Goal: Task Accomplishment & Management: Complete application form

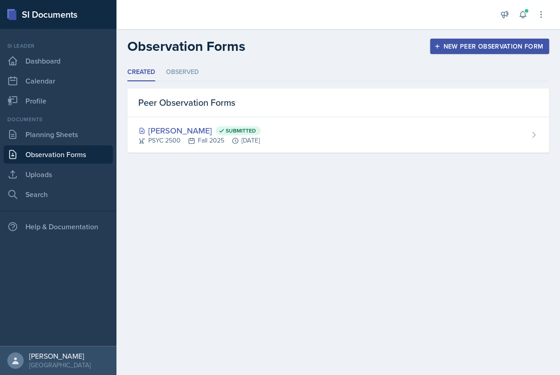
click at [474, 44] on div "New Peer Observation Form" at bounding box center [488, 46] width 107 height 7
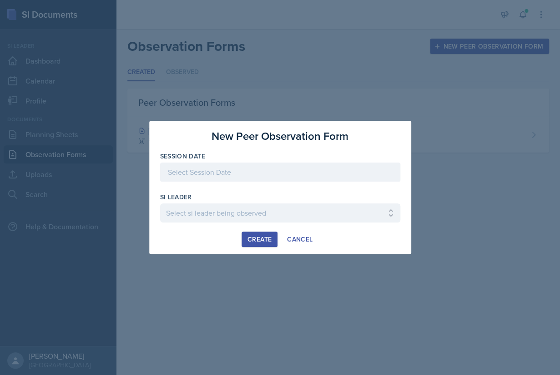
click at [302, 170] on div at bounding box center [280, 172] width 240 height 19
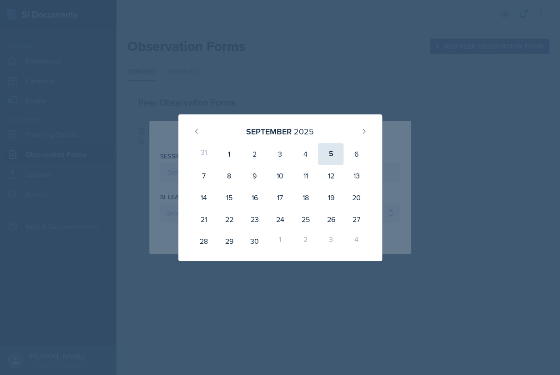
click at [333, 156] on div "5" at bounding box center [330, 154] width 25 height 22
type input "[DATE]"
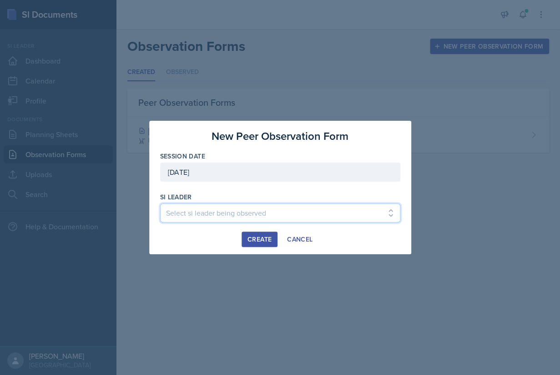
click at [160, 204] on select "Select si leader being observed [PERSON_NAME] / PSYC 2500 / The Phantoms of The…" at bounding box center [280, 213] width 240 height 19
select select "cfd8b66d-3967-4c3e-81c1-5a65b6272424"
click option "[PERSON_NAME] / POLS 1101 / The Phantoms of The Opera" at bounding box center [0, 0] width 0 height 0
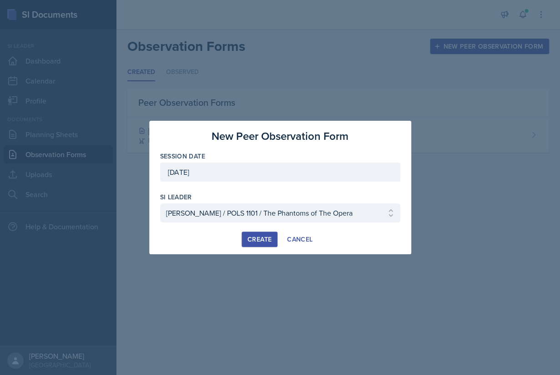
click at [257, 239] on div "Create" at bounding box center [259, 239] width 24 height 7
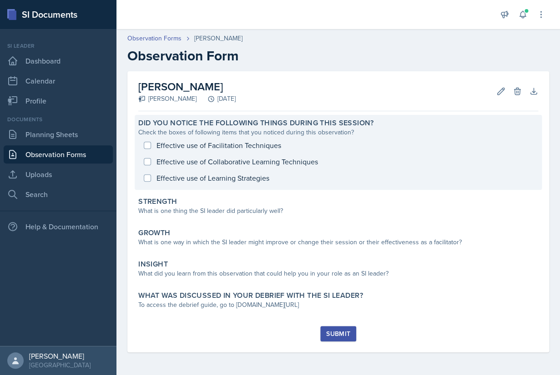
click at [147, 145] on div "Effective use of Facilitation Techniques Effective use of Collaborative Learnin…" at bounding box center [338, 161] width 400 height 49
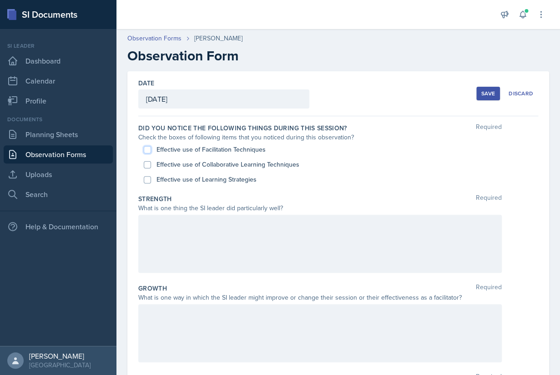
click at [147, 152] on input "Effective use of Facilitation Techniques" at bounding box center [147, 149] width 7 height 7
checkbox input "true"
click at [147, 162] on input "Effective use of Collaborative Learning Techniques" at bounding box center [147, 164] width 7 height 7
checkbox input "true"
click at [145, 180] on input "Effective use of Learning Strategies" at bounding box center [147, 179] width 7 height 7
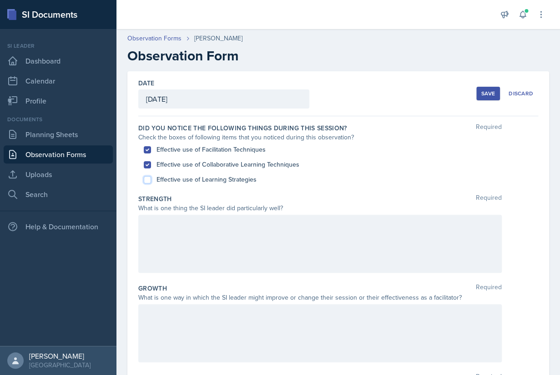
checkbox input "true"
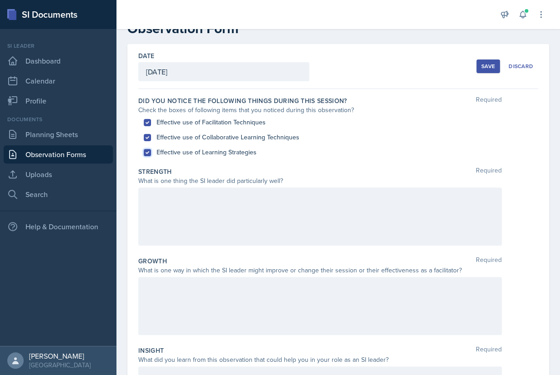
scroll to position [52, 0]
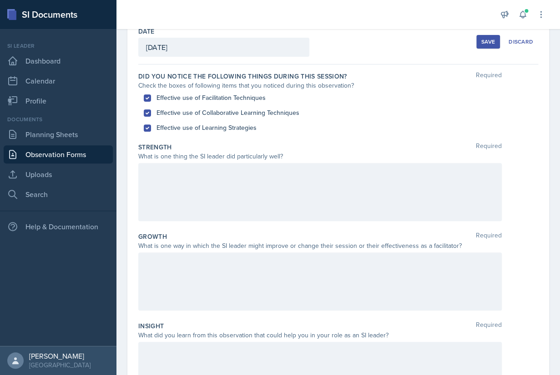
click at [230, 199] on div at bounding box center [319, 192] width 363 height 58
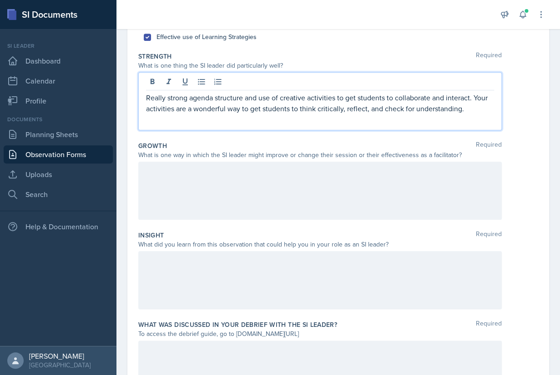
scroll to position [155, 0]
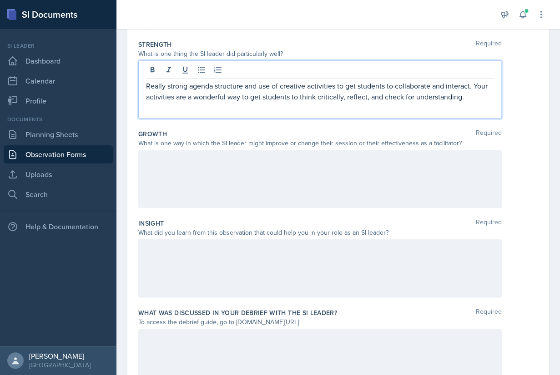
click at [207, 260] on div at bounding box center [319, 269] width 363 height 58
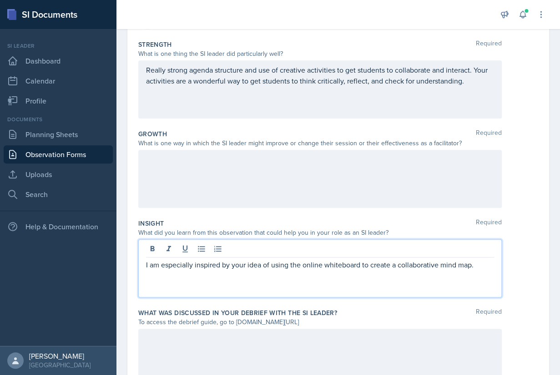
click at [240, 156] on div at bounding box center [319, 179] width 363 height 58
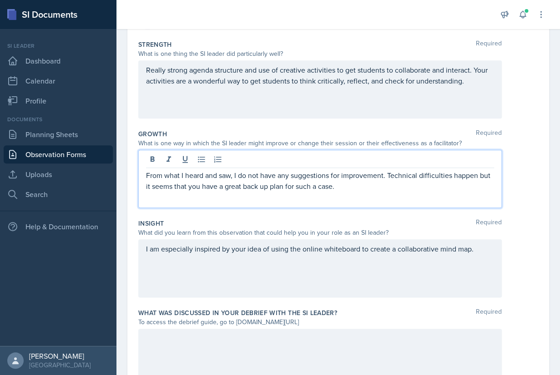
click at [236, 184] on p "From what I heard and saw, I do not have any suggestions for improvement. Techn…" at bounding box center [320, 181] width 348 height 22
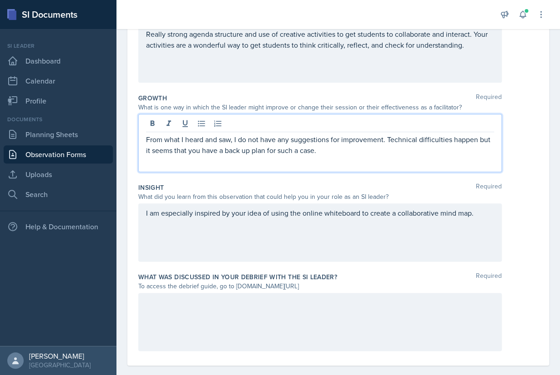
scroll to position [203, 0]
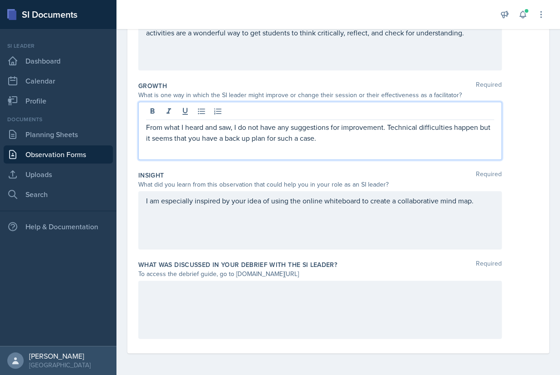
click at [273, 301] on div at bounding box center [319, 310] width 363 height 58
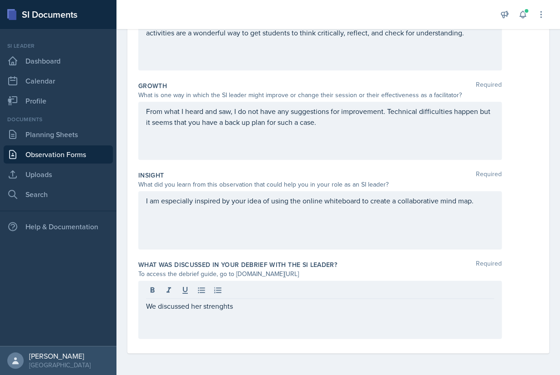
click at [195, 313] on div "We discussed her strenghts" at bounding box center [319, 310] width 363 height 58
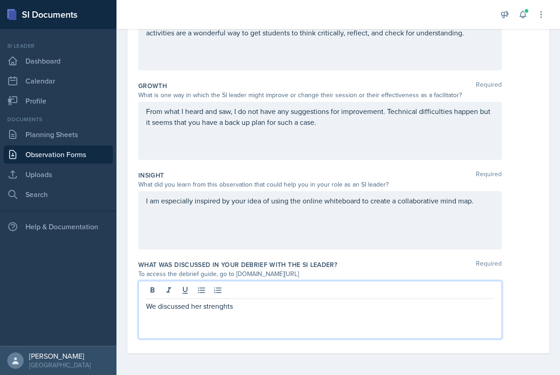
click at [196, 304] on p "We discussed her strenghts" at bounding box center [320, 306] width 348 height 11
click at [263, 308] on p "We discussed [DEMOGRAPHIC_DATA] strenghts" at bounding box center [320, 306] width 348 height 11
click at [192, 310] on p "We discussed [DEMOGRAPHIC_DATA] strenght" at bounding box center [320, 306] width 348 height 11
click at [275, 223] on div "I am especially inspired by your idea of using the online whiteboard to create …" at bounding box center [319, 220] width 363 height 58
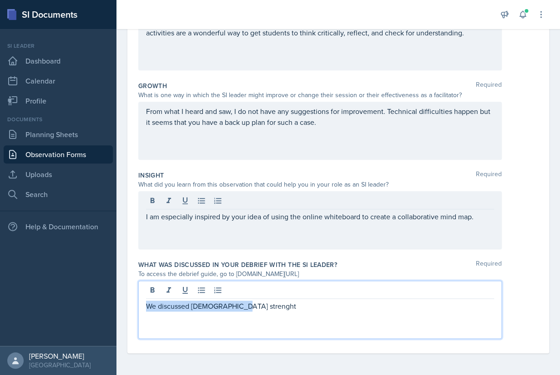
click at [257, 292] on div "We discussed [DEMOGRAPHIC_DATA] strenght" at bounding box center [319, 310] width 363 height 58
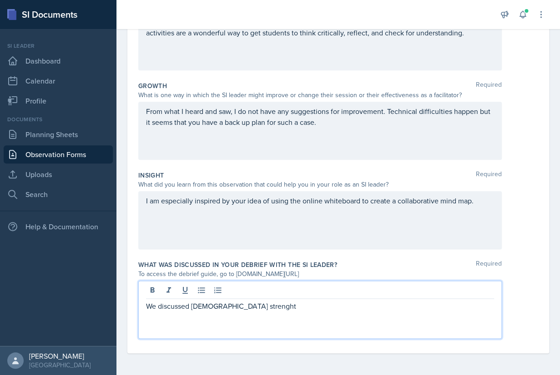
click at [245, 304] on p "We discussed [DEMOGRAPHIC_DATA] strenght" at bounding box center [320, 306] width 348 height 11
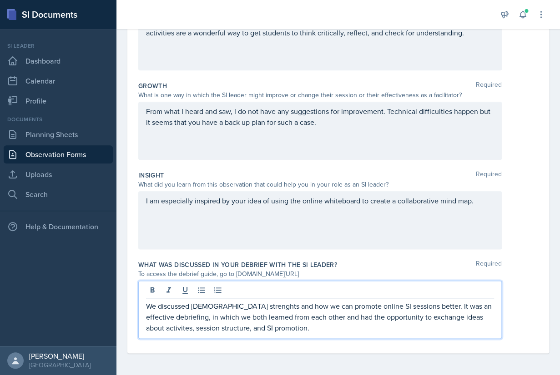
click at [148, 327] on p "We discussed [DEMOGRAPHIC_DATA] strenghts and how we can promote online SI sess…" at bounding box center [320, 317] width 348 height 33
click at [296, 332] on p "We discussed [DEMOGRAPHIC_DATA] strenghts and how we can promote online SI sess…" at bounding box center [320, 317] width 348 height 33
click at [357, 332] on p "We discussed [DEMOGRAPHIC_DATA] strenghts and how we can promote online SI sess…" at bounding box center [320, 317] width 348 height 33
click at [406, 331] on p "We discussed [DEMOGRAPHIC_DATA] strenghts and how we can promote online SI sess…" at bounding box center [320, 317] width 348 height 33
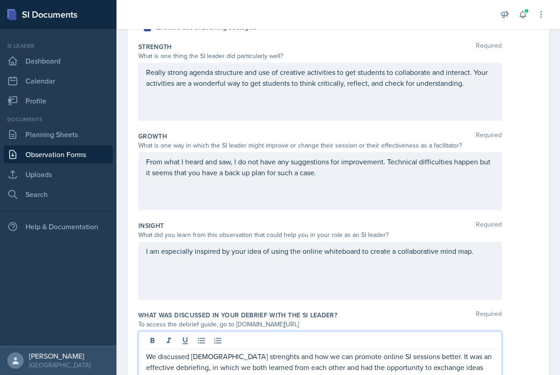
scroll to position [153, 0]
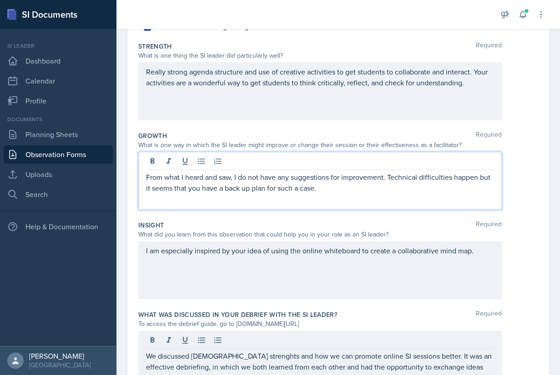
click at [340, 173] on p "From what I heard and saw, I do not have any suggestions for improvement. Techn…" at bounding box center [320, 183] width 348 height 22
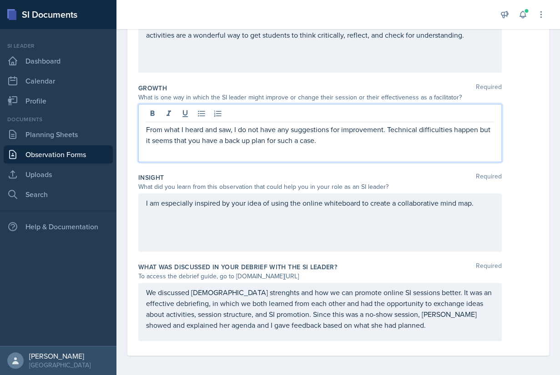
scroll to position [203, 0]
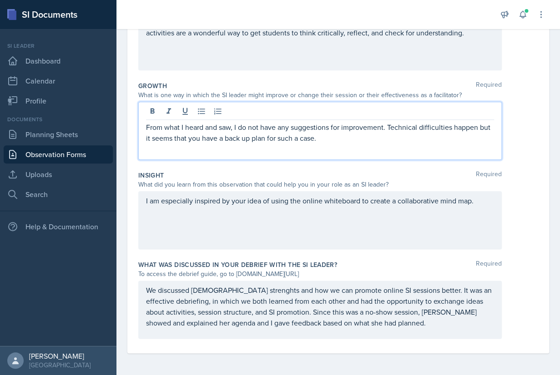
click at [346, 232] on div "I am especially inspired by your idea of using the online whiteboard to create …" at bounding box center [319, 220] width 363 height 58
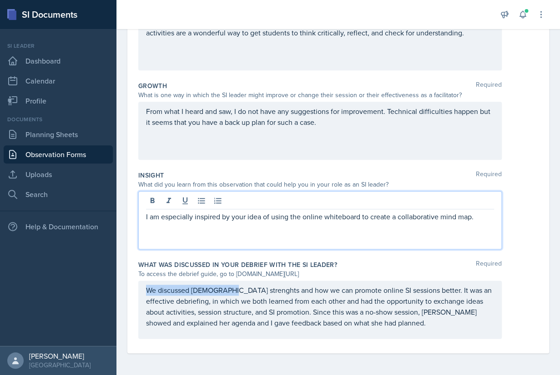
click at [227, 289] on div "We discussed [DEMOGRAPHIC_DATA] strenghts and how we can promote online SI sess…" at bounding box center [319, 310] width 363 height 58
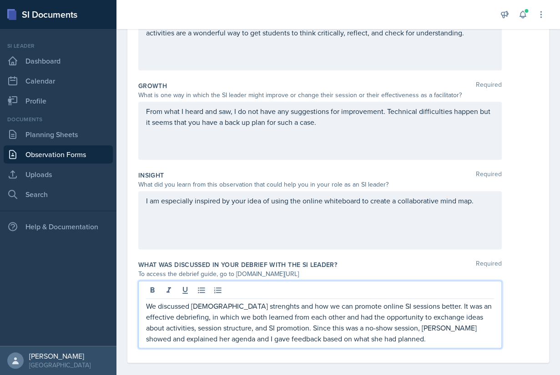
click at [234, 303] on p "We discussed [DEMOGRAPHIC_DATA] strenghts and how we can promote online SI sess…" at bounding box center [320, 323] width 348 height 44
click at [303, 328] on p "We discussed Zions strengths and how we can promote online SI sessions better. …" at bounding box center [320, 323] width 348 height 44
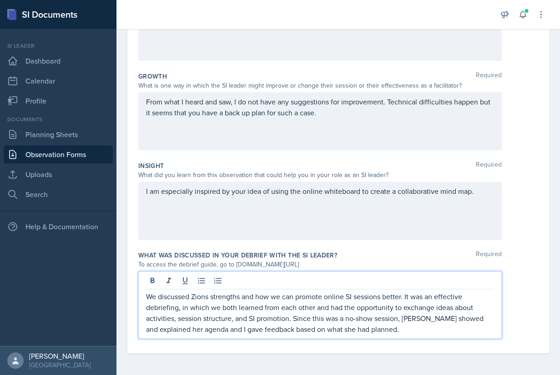
click at [367, 327] on p "We discussed Zions strengths and how we can promote online SI sessions better. …" at bounding box center [320, 313] width 348 height 44
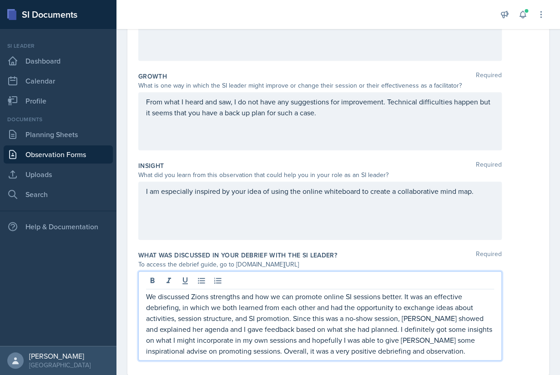
click at [270, 353] on p "We discussed Zions strengths and how we can promote online SI sessions better. …" at bounding box center [320, 323] width 348 height 65
click at [418, 356] on p "We discussed Zions strengths and how we can promote online SI sessions better. …" at bounding box center [320, 323] width 348 height 65
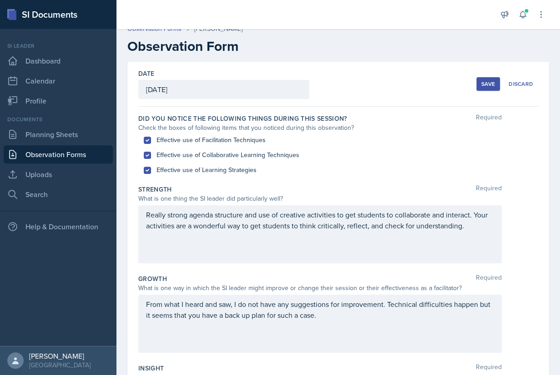
scroll to position [18, 0]
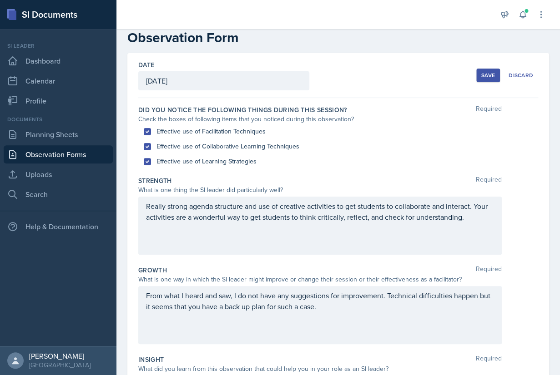
click at [484, 77] on div "Save" at bounding box center [488, 75] width 14 height 7
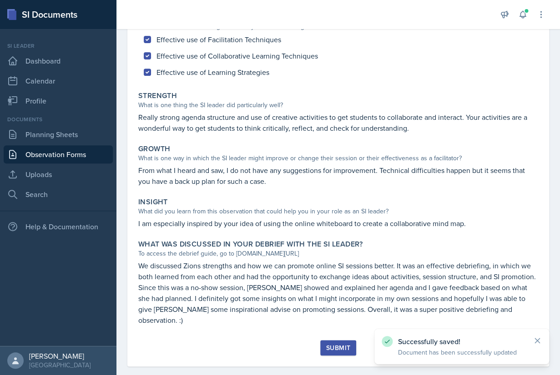
scroll to position [108, 0]
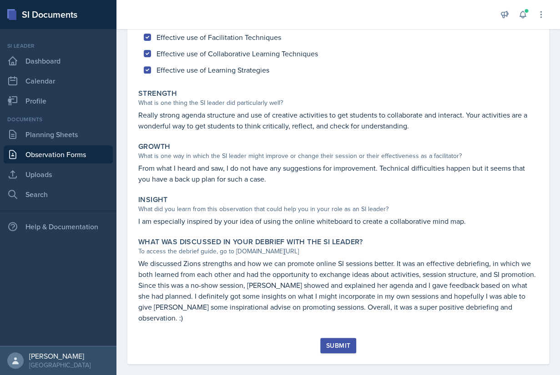
click at [339, 342] on div "Submit" at bounding box center [338, 345] width 24 height 7
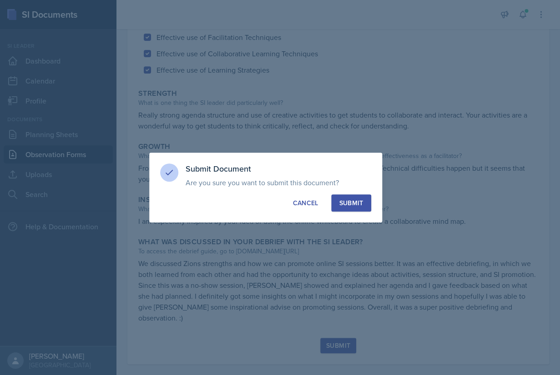
click at [347, 200] on div "Submit" at bounding box center [351, 203] width 24 height 9
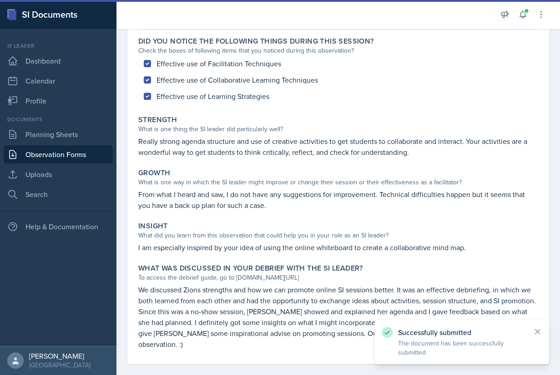
scroll to position [0, 0]
